Goal: Task Accomplishment & Management: Complete application form

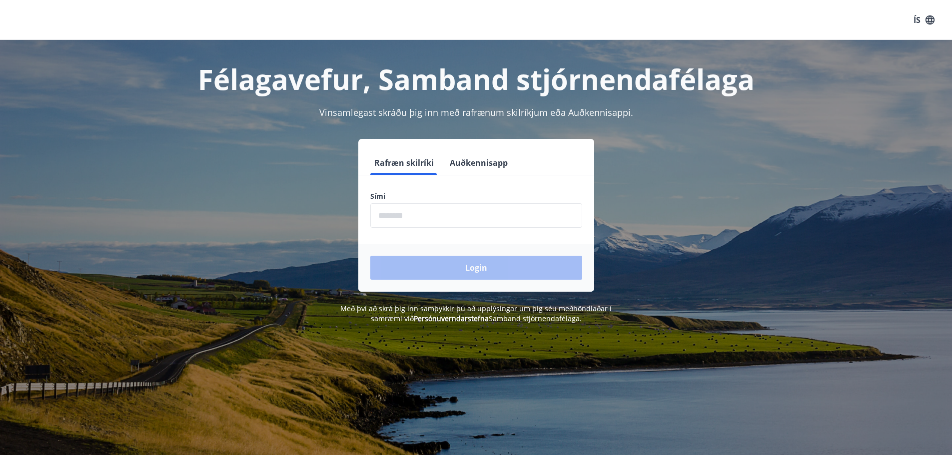
click at [434, 216] on input "phone" at bounding box center [476, 215] width 212 height 24
type input "********"
click at [452, 276] on button "Login" at bounding box center [476, 268] width 212 height 24
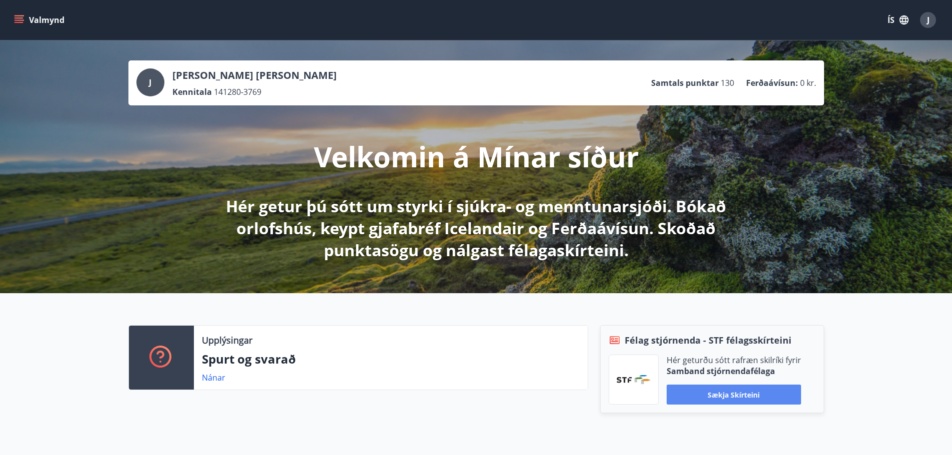
click at [723, 391] on button "Sækja skírteini" at bounding box center [734, 395] width 134 height 20
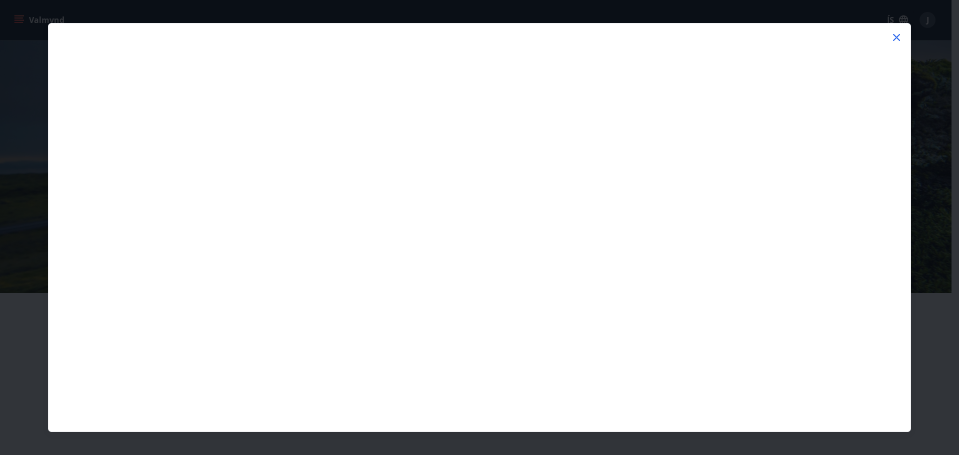
drag, startPoint x: 897, startPoint y: 36, endPoint x: 876, endPoint y: 37, distance: 21.0
click at [897, 35] on icon at bounding box center [897, 37] width 12 height 12
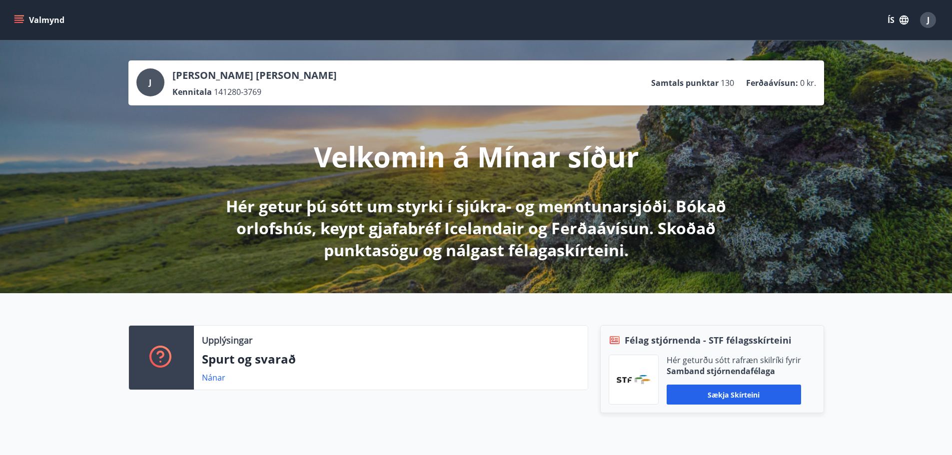
click at [19, 20] on icon "menu" at bounding box center [19, 19] width 11 height 1
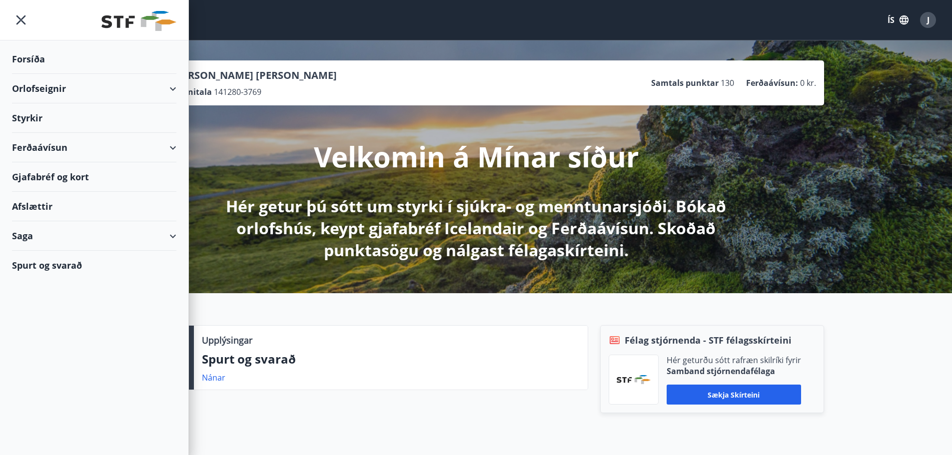
click at [26, 116] on div "Styrkir" at bounding box center [94, 117] width 164 height 29
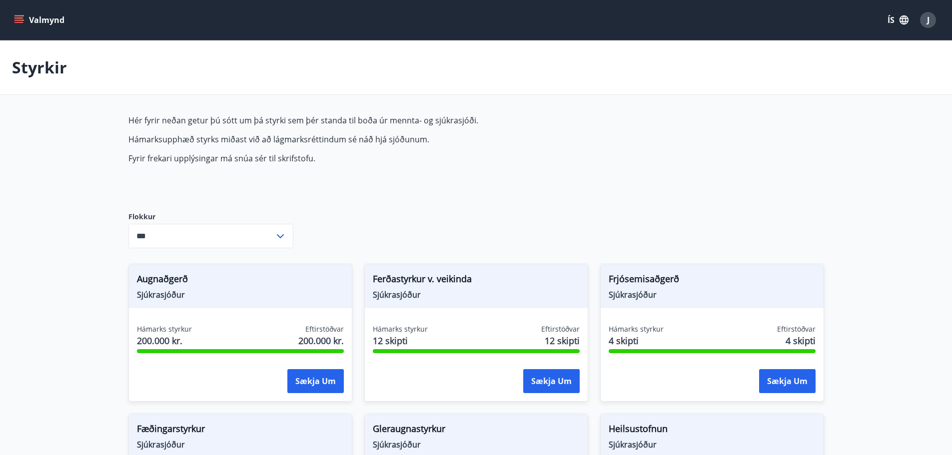
type input "***"
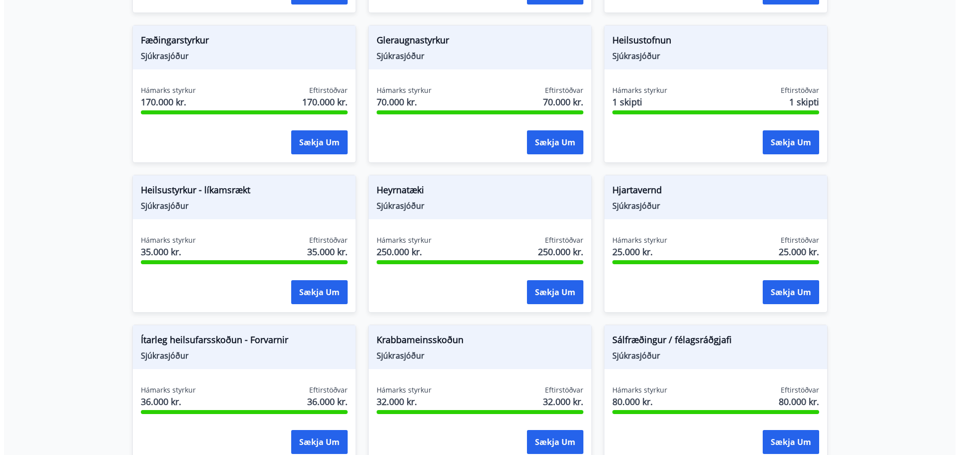
scroll to position [400, 0]
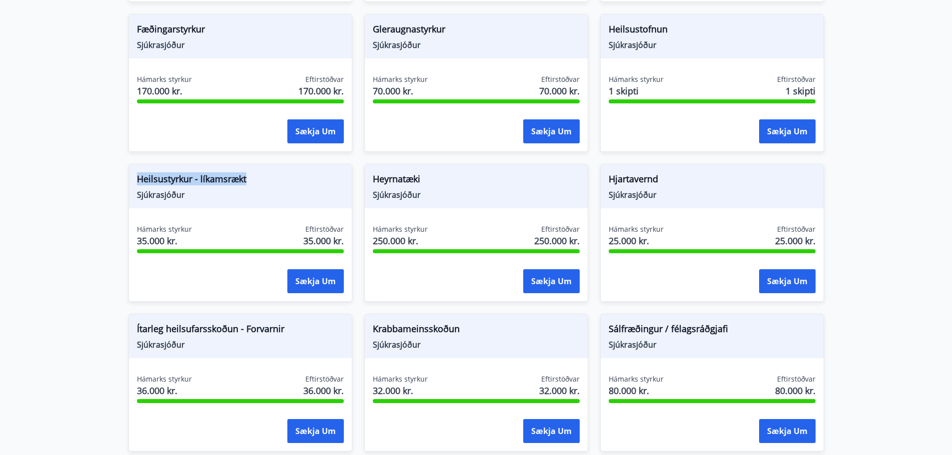
drag, startPoint x: 136, startPoint y: 180, endPoint x: 251, endPoint y: 181, distance: 114.9
click at [251, 181] on div "Heilsustyrkur - líkamsrækt Sjúkrasjóður" at bounding box center [240, 186] width 223 height 44
click at [258, 197] on span "Sjúkrasjóður" at bounding box center [240, 194] width 207 height 11
click at [322, 280] on button "Sækja um" at bounding box center [315, 281] width 56 height 24
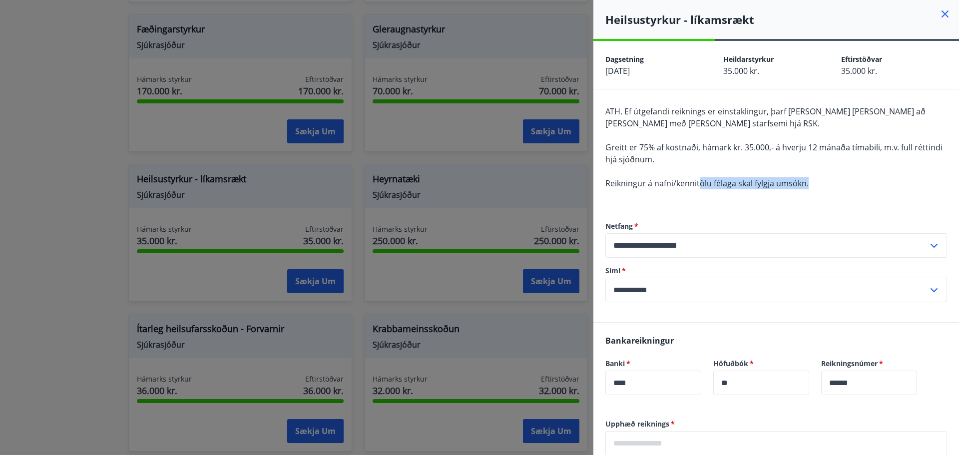
drag, startPoint x: 809, startPoint y: 187, endPoint x: 701, endPoint y: 180, distance: 108.1
click at [701, 180] on div "ATH. Ef útgefandi reiknings er einstaklingur, þarf sá hinn sami að vera með skr…" at bounding box center [777, 153] width 342 height 96
click at [691, 181] on span "Reikningur á nafni/kennitölu félaga skal fylgja umsókn." at bounding box center [707, 183] width 203 height 11
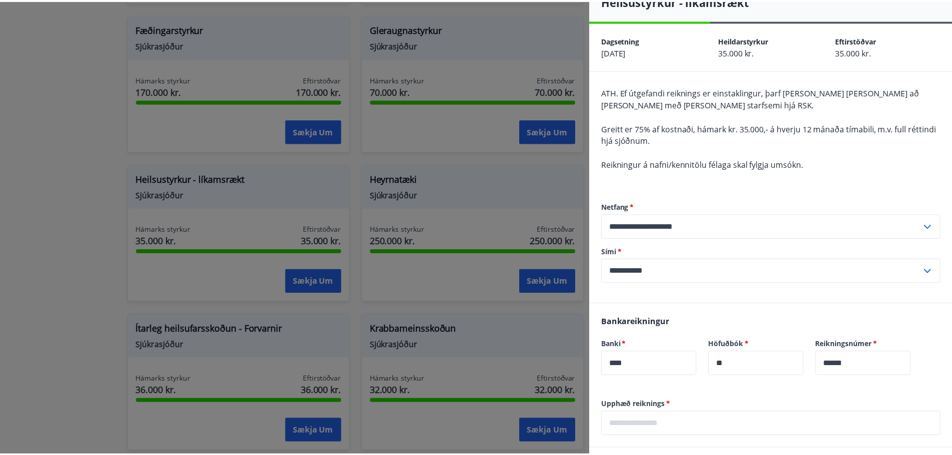
scroll to position [0, 0]
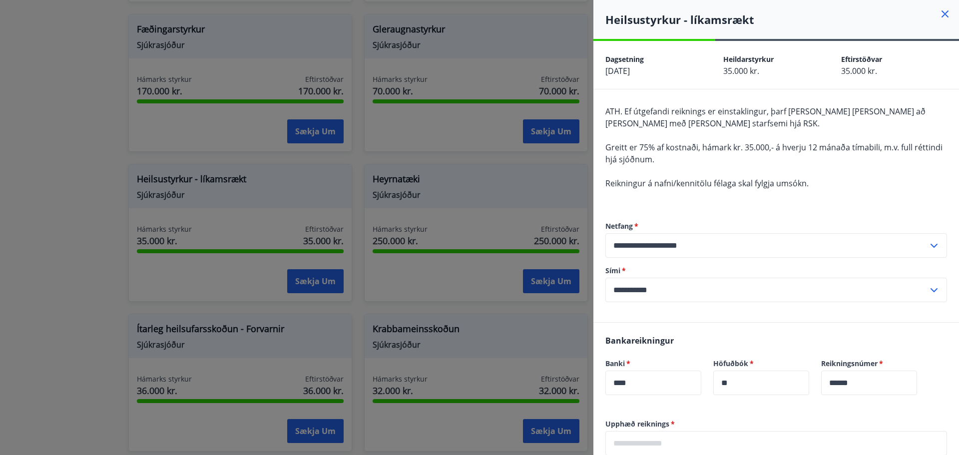
click at [945, 14] on icon at bounding box center [945, 13] width 1 height 1
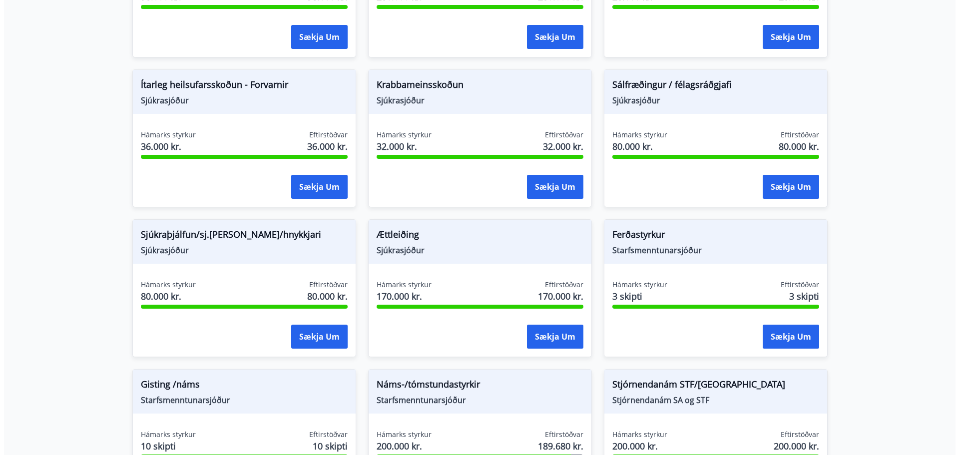
scroll to position [650, 0]
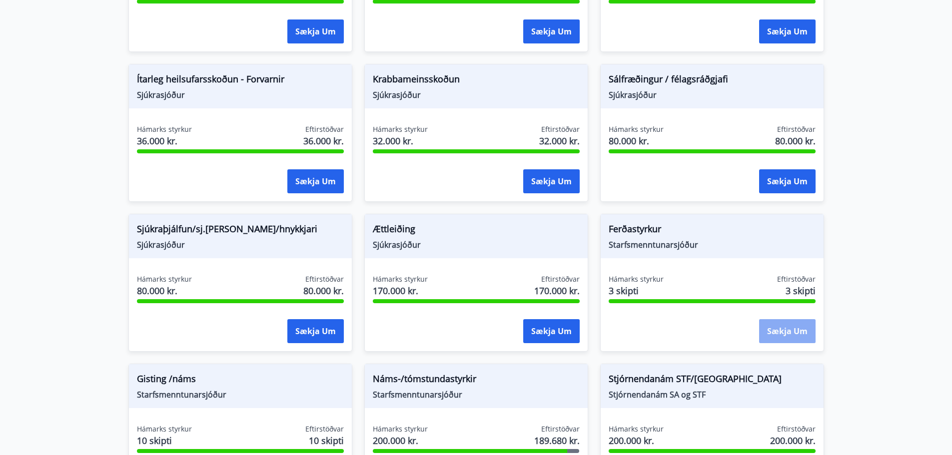
click at [792, 323] on button "Sækja um" at bounding box center [787, 331] width 56 height 24
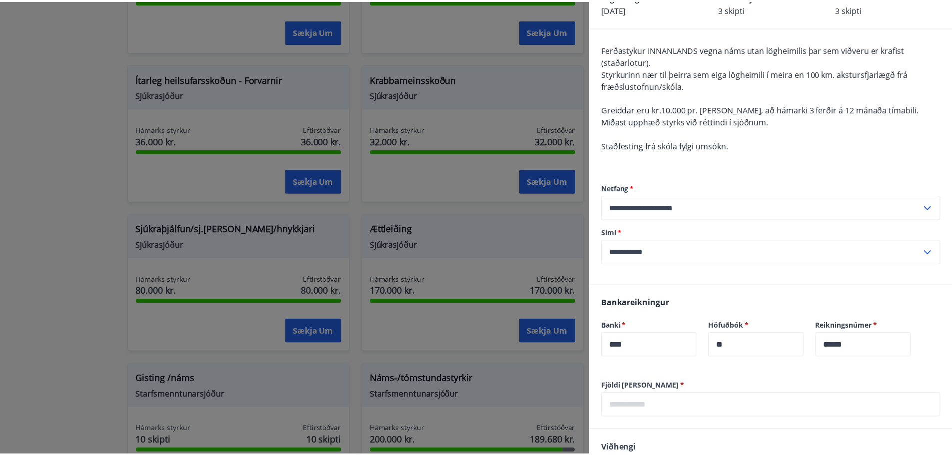
scroll to position [0, 0]
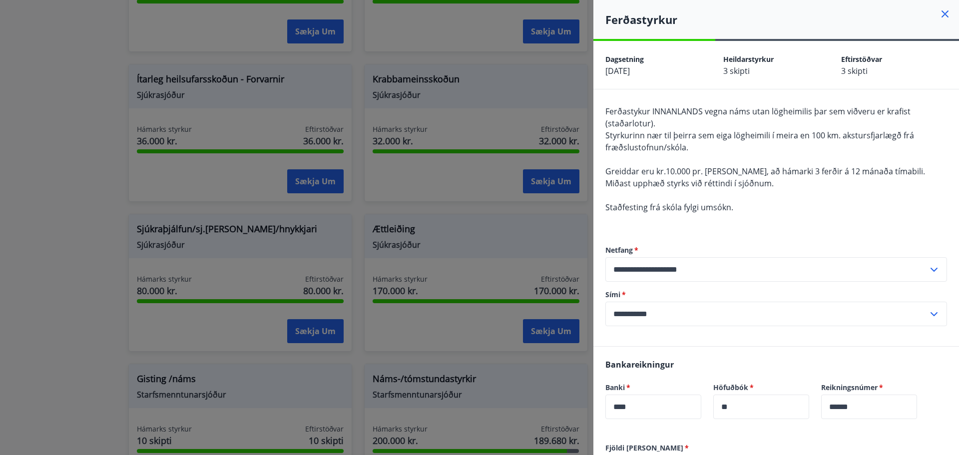
click at [537, 85] on div at bounding box center [479, 227] width 959 height 455
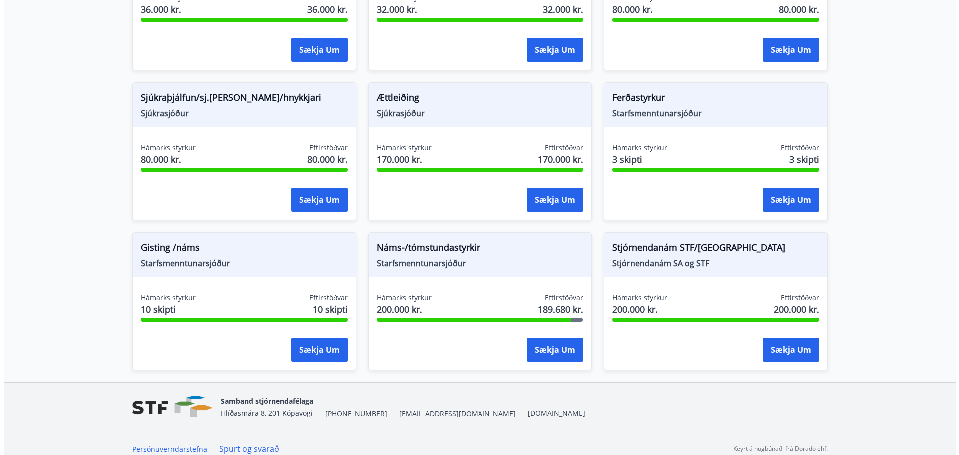
scroll to position [792, 0]
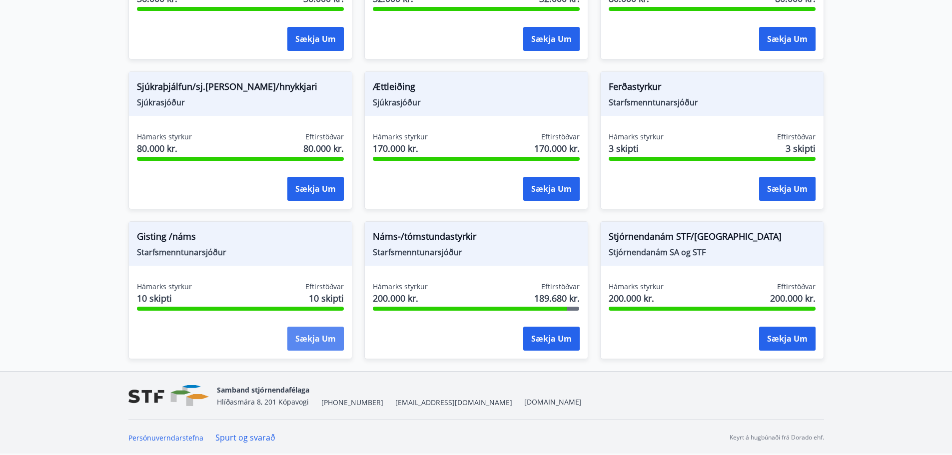
click at [311, 337] on button "Sækja um" at bounding box center [315, 339] width 56 height 24
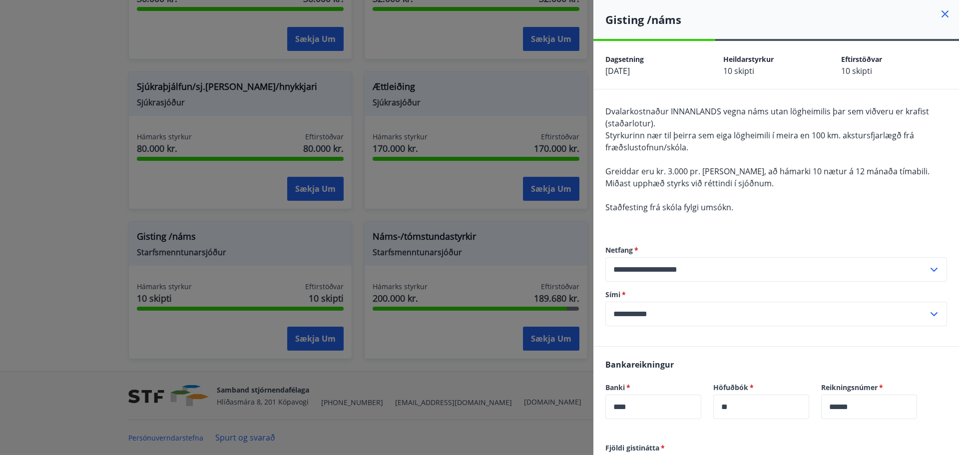
click at [54, 230] on div at bounding box center [479, 227] width 959 height 455
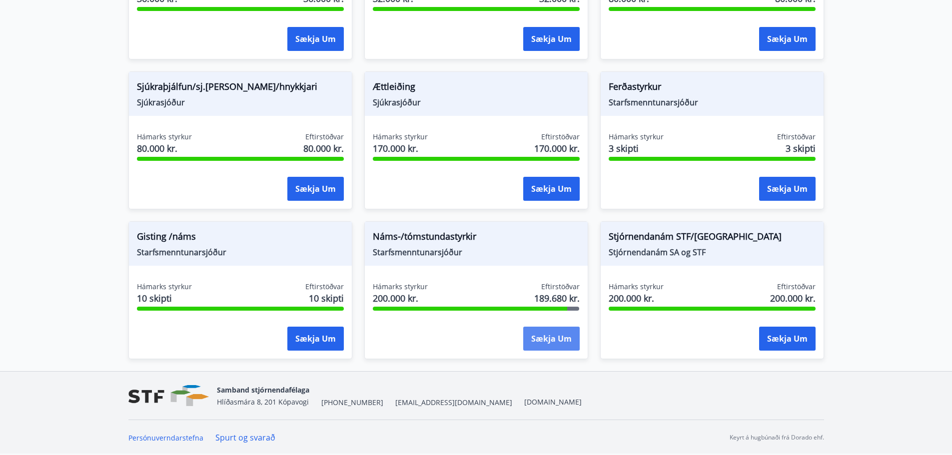
click at [558, 341] on button "Sækja um" at bounding box center [551, 339] width 56 height 24
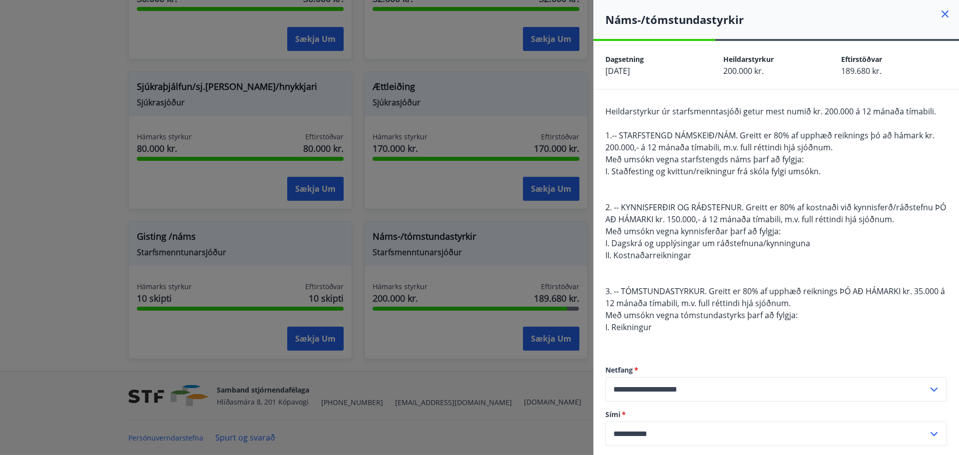
drag, startPoint x: 631, startPoint y: 112, endPoint x: 829, endPoint y: 169, distance: 205.4
click at [829, 169] on div "Heildarstyrkur úr starfsmenntasjóði getur mest numið kr. 200.000 á 12 mánaða tí…" at bounding box center [777, 225] width 342 height 240
click at [774, 188] on div "Heildarstyrkur úr starfsmenntasjóði getur mest numið kr. 200.000 á 12 mánaða tí…" at bounding box center [777, 225] width 342 height 240
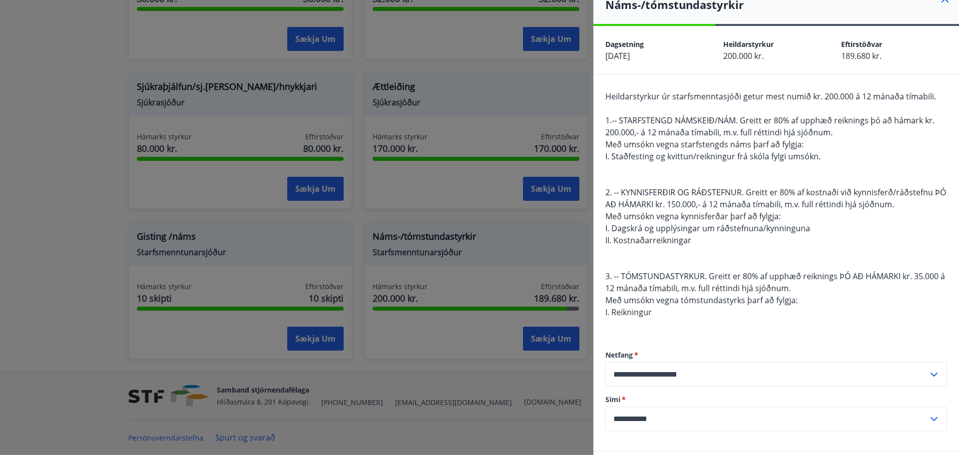
scroll to position [0, 0]
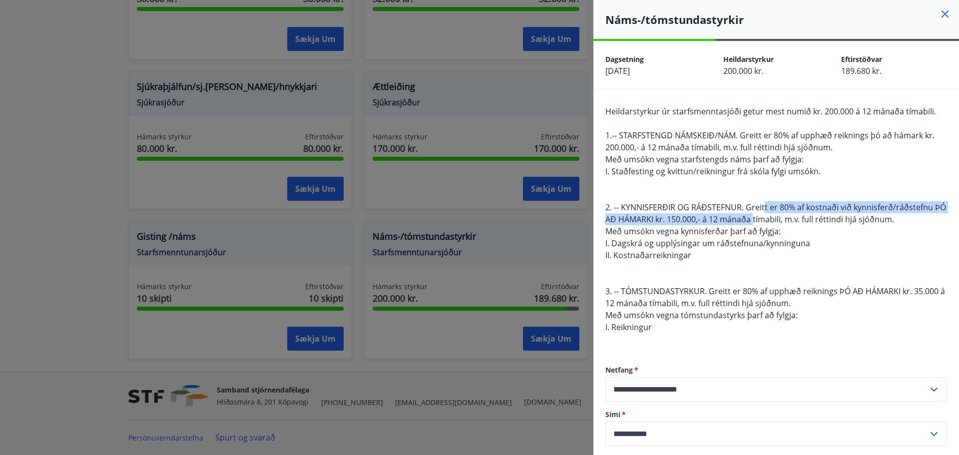
drag, startPoint x: 764, startPoint y: 203, endPoint x: 767, endPoint y: 223, distance: 20.2
click at [767, 223] on span "2. -- KYNNISFERÐIR OG RÁÐSTEFNUR. Greitt er 80% af kostnaði við kynnisferð/ráðs…" at bounding box center [776, 213] width 341 height 23
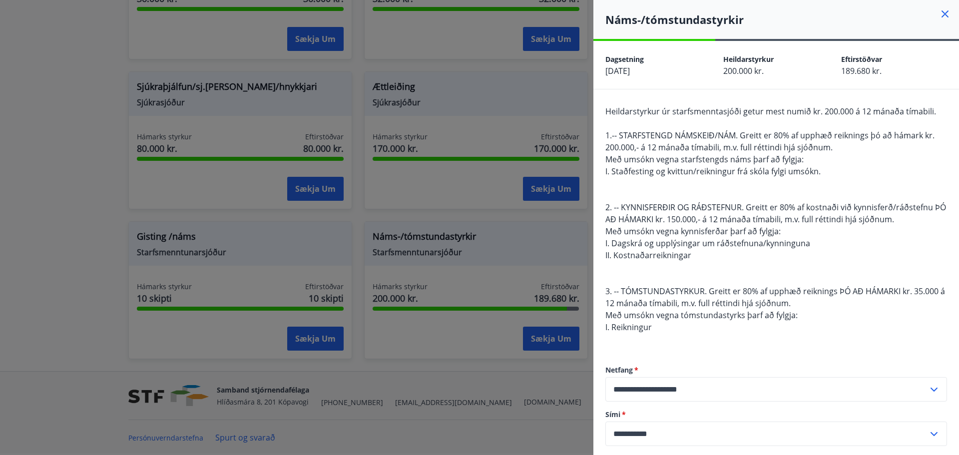
click at [697, 189] on div "Heildarstyrkur úr starfsmenntasjóði getur mest numið kr. 200.000 á 12 mánaða tí…" at bounding box center [777, 225] width 342 height 240
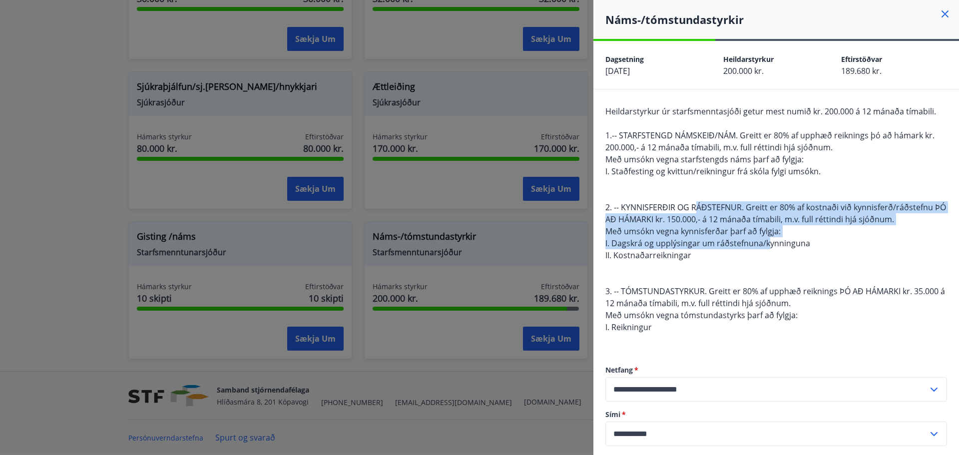
drag, startPoint x: 699, startPoint y: 205, endPoint x: 712, endPoint y: 238, distance: 36.1
click at [712, 238] on span "Heildarstyrkur úr starfsmenntasjóði getur mest numið kr. 200.000 á 12 mánaða tí…" at bounding box center [776, 219] width 341 height 227
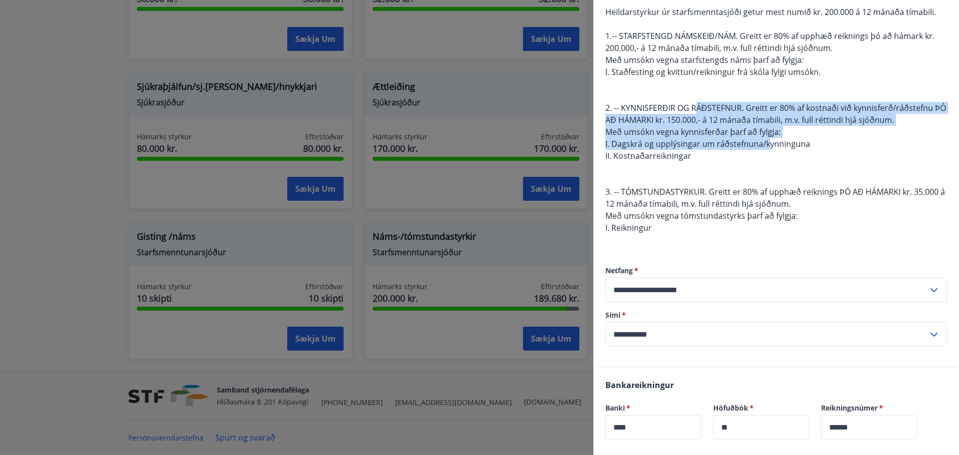
scroll to position [100, 0]
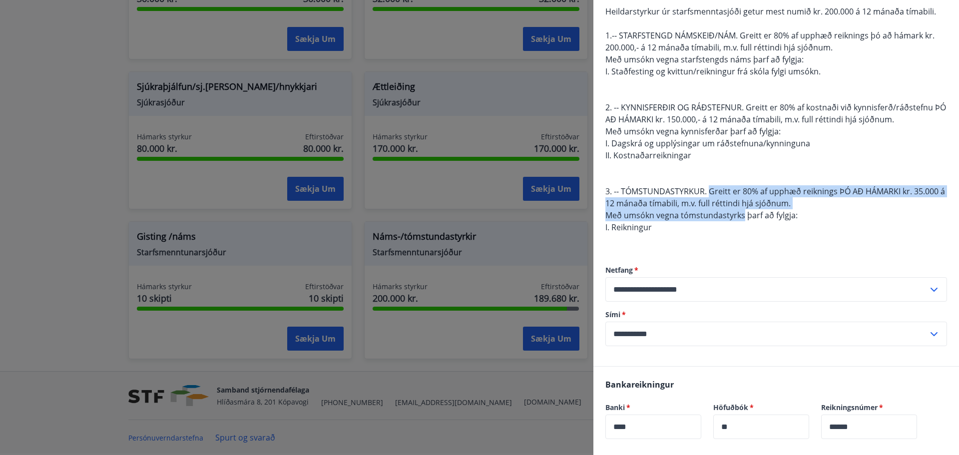
drag, startPoint x: 708, startPoint y: 192, endPoint x: 713, endPoint y: 211, distance: 19.5
click at [713, 211] on span "Heildarstyrkur úr starfsmenntasjóði getur mest numið kr. 200.000 á 12 mánaða tí…" at bounding box center [776, 119] width 341 height 227
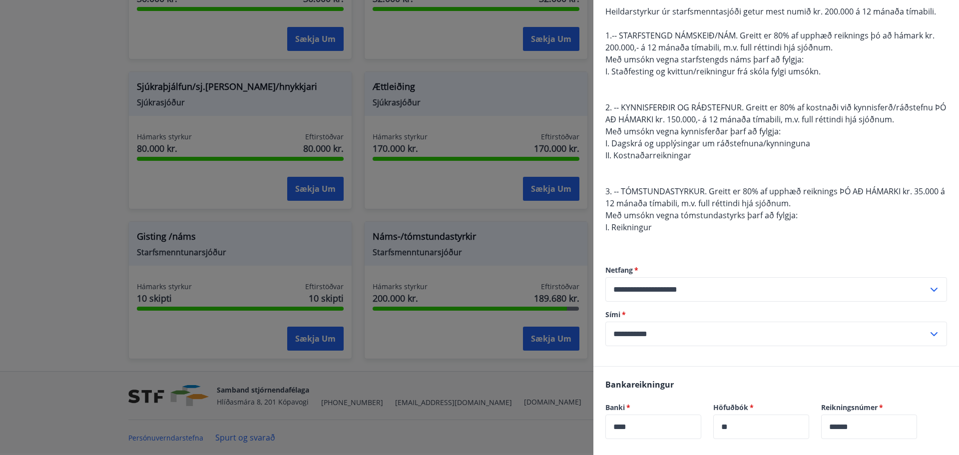
click at [697, 175] on div "Heildarstyrkur úr starfsmenntasjóði getur mest numið kr. 200.000 á 12 mánaða tí…" at bounding box center [777, 125] width 342 height 240
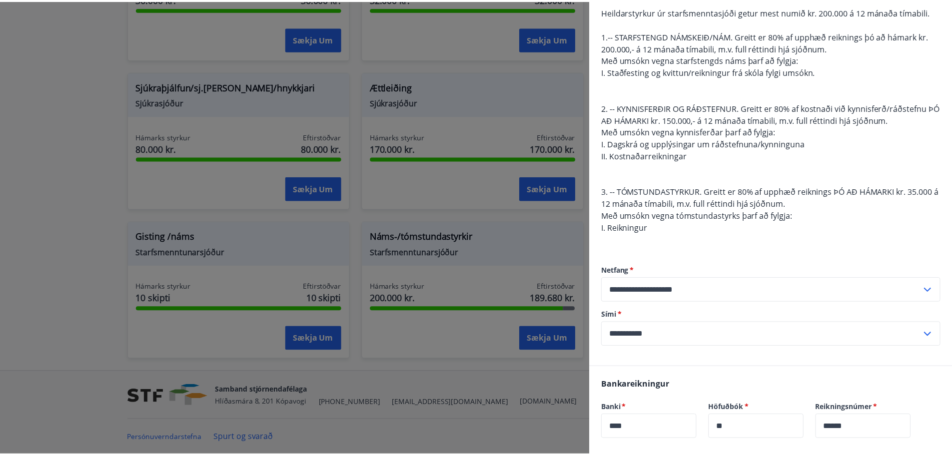
scroll to position [0, 0]
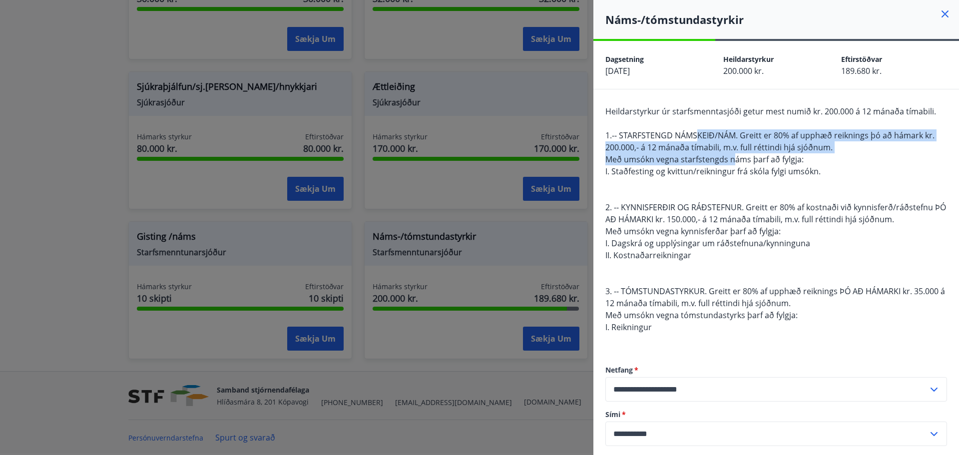
drag, startPoint x: 698, startPoint y: 135, endPoint x: 700, endPoint y: 157, distance: 22.1
click at [700, 157] on span "Heildarstyrkur úr starfsmenntasjóði getur mest numið kr. 200.000 á 12 mánaða tí…" at bounding box center [776, 219] width 341 height 227
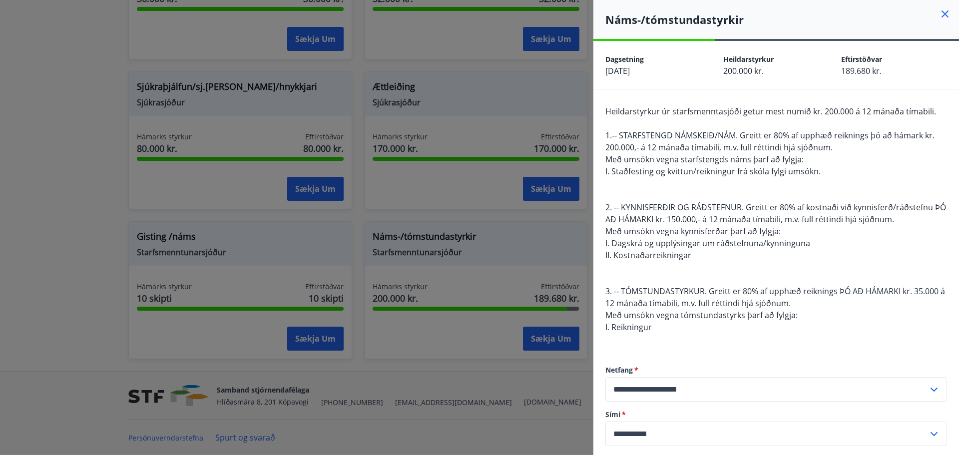
click at [551, 96] on div at bounding box center [479, 227] width 959 height 455
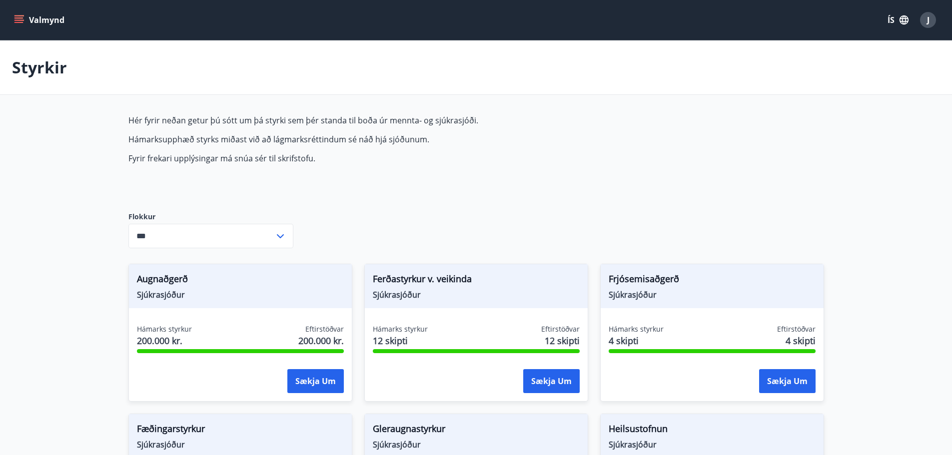
click at [278, 233] on icon at bounding box center [280, 236] width 12 height 12
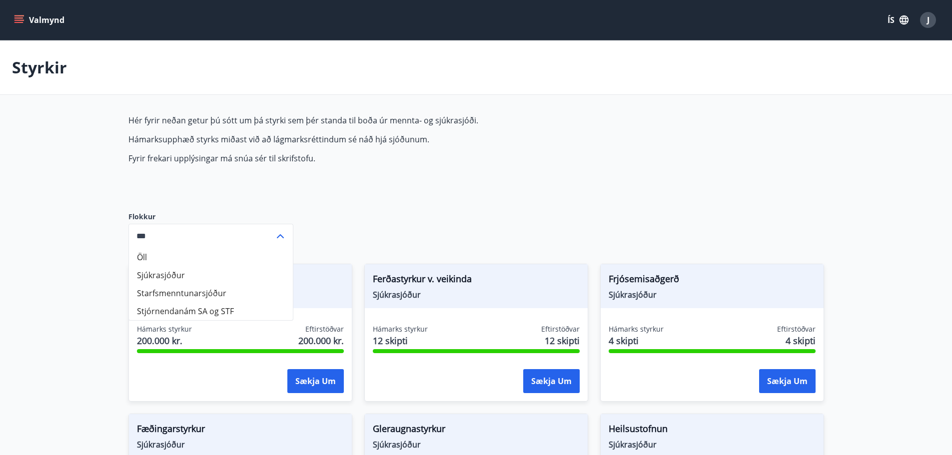
click at [278, 233] on icon at bounding box center [280, 236] width 12 height 12
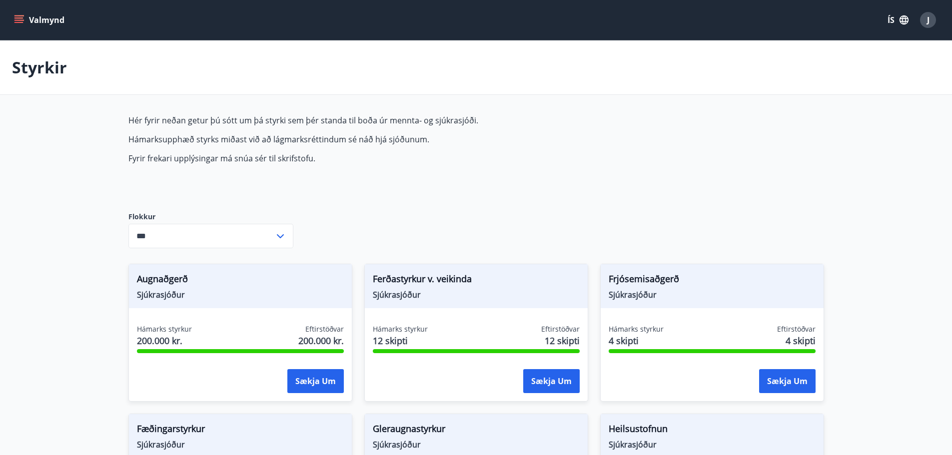
click at [21, 14] on button "Valmynd" at bounding box center [40, 20] width 56 height 18
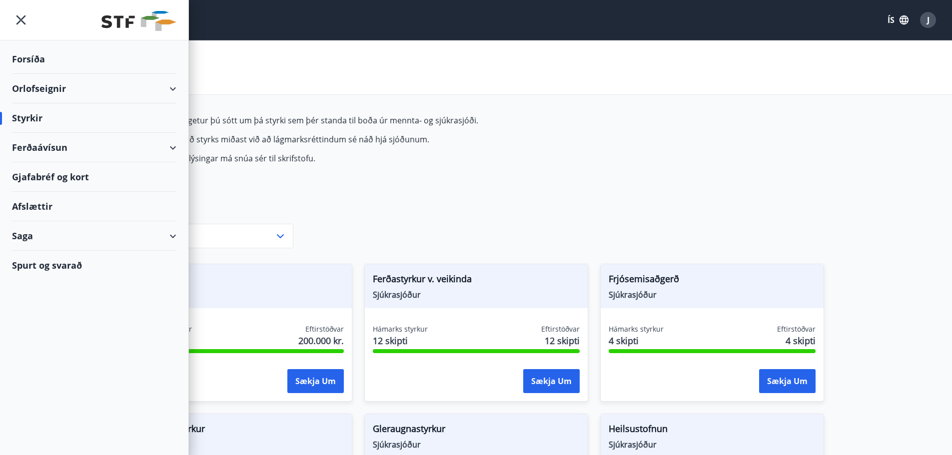
click at [68, 144] on div "Ferðaávísun" at bounding box center [94, 147] width 164 height 29
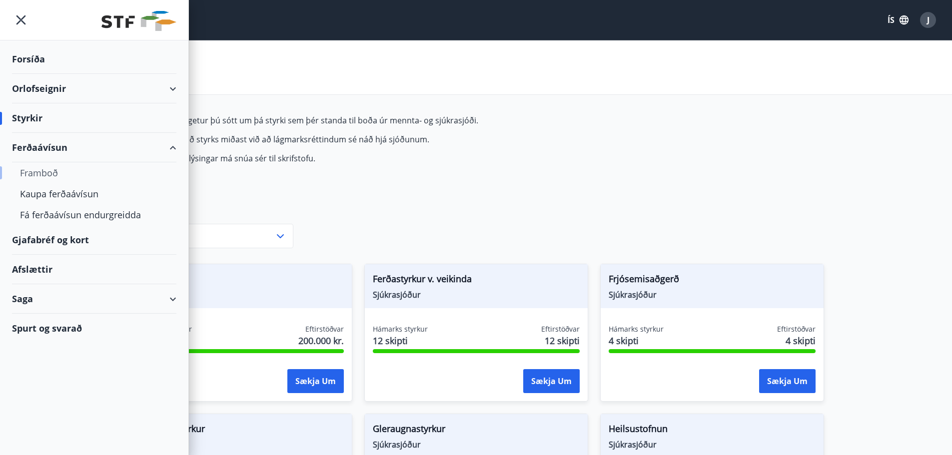
click at [48, 170] on div "Framboð" at bounding box center [94, 172] width 148 height 21
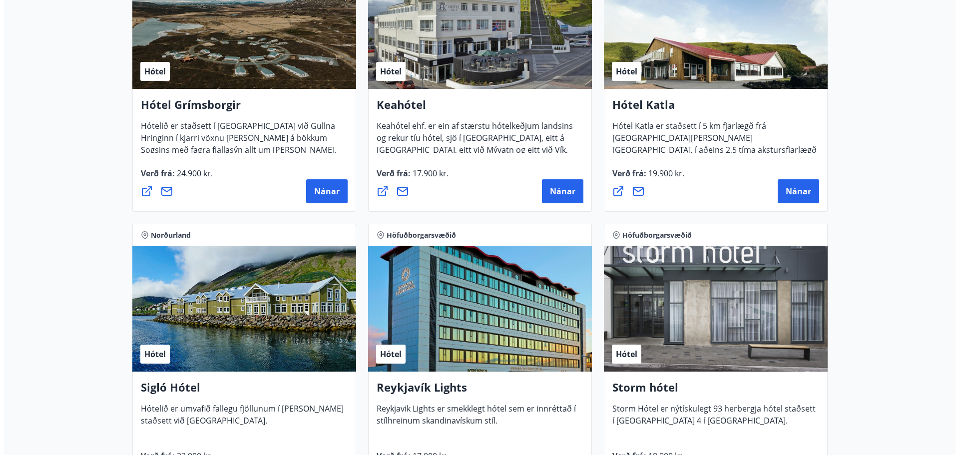
scroll to position [700, 0]
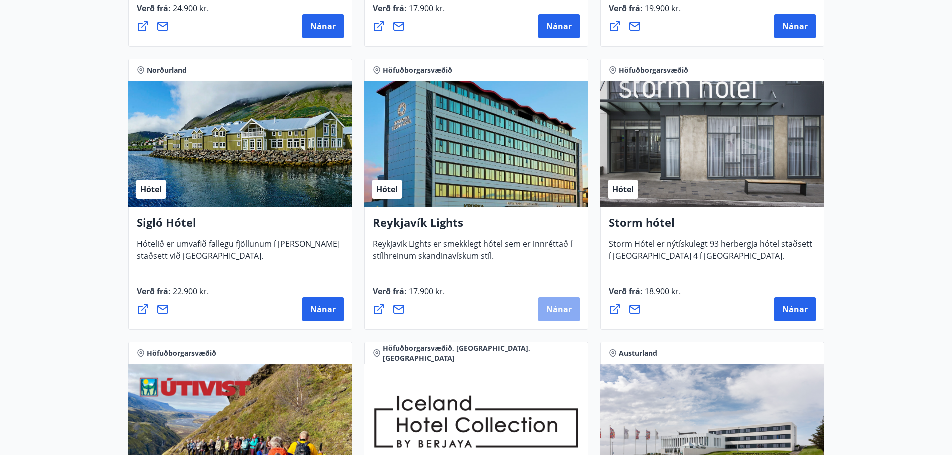
click at [559, 309] on span "Nánar" at bounding box center [558, 309] width 25 height 11
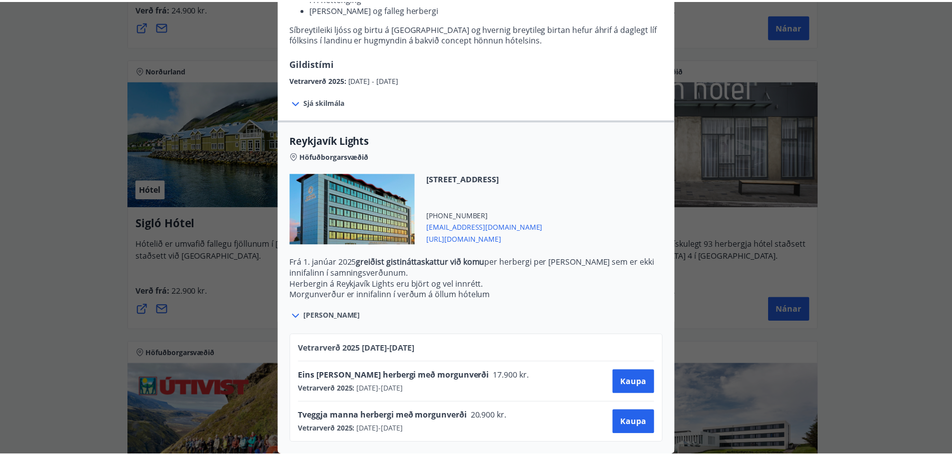
scroll to position [0, 0]
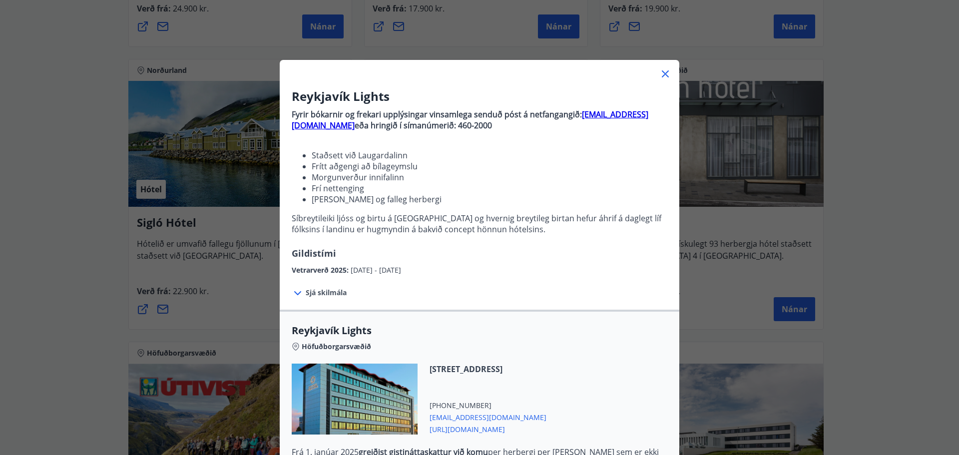
click at [663, 73] on icon at bounding box center [665, 73] width 7 height 7
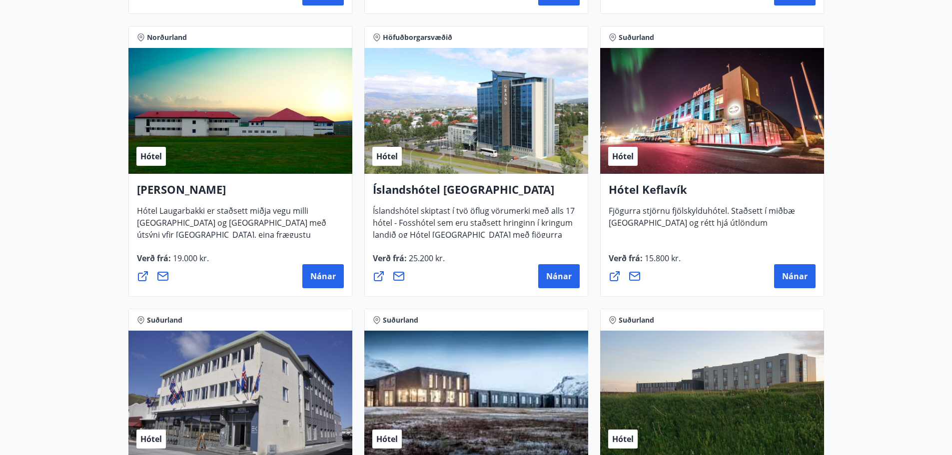
scroll to position [1851, 0]
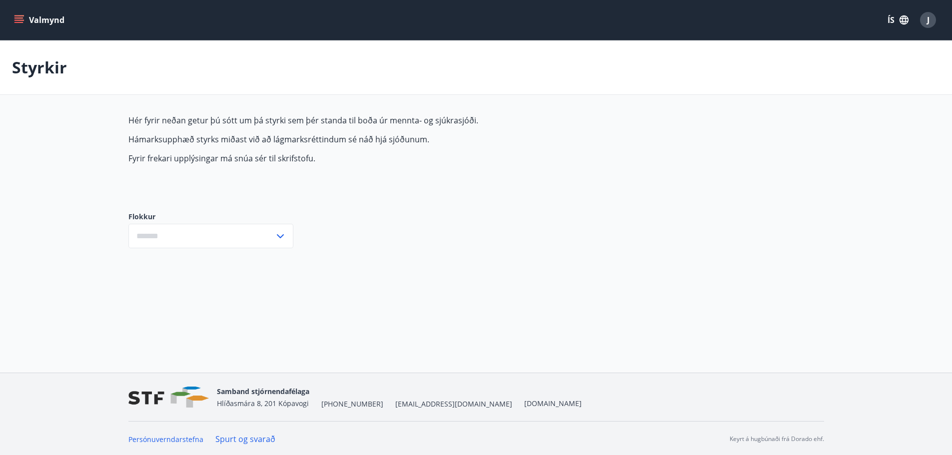
type input "***"
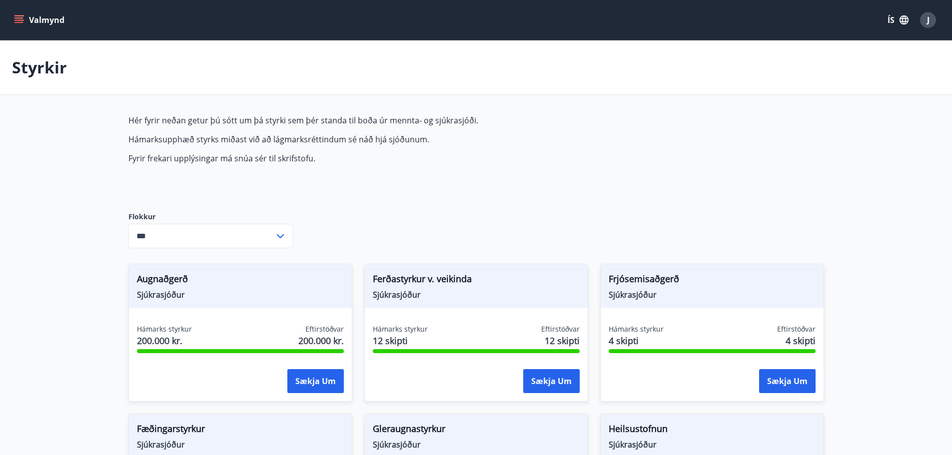
click at [923, 22] on div "J" at bounding box center [928, 20] width 16 height 16
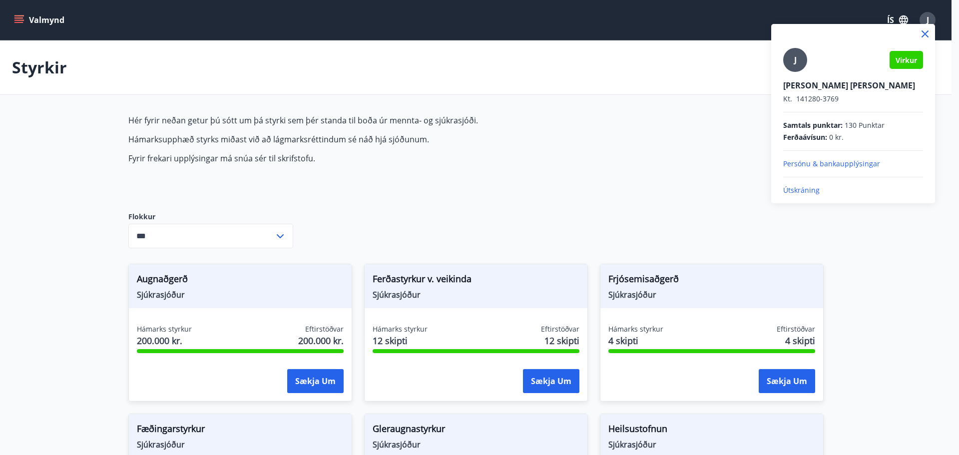
click at [802, 189] on p "Útskráning" at bounding box center [854, 190] width 140 height 10
